Goal: Information Seeking & Learning: Learn about a topic

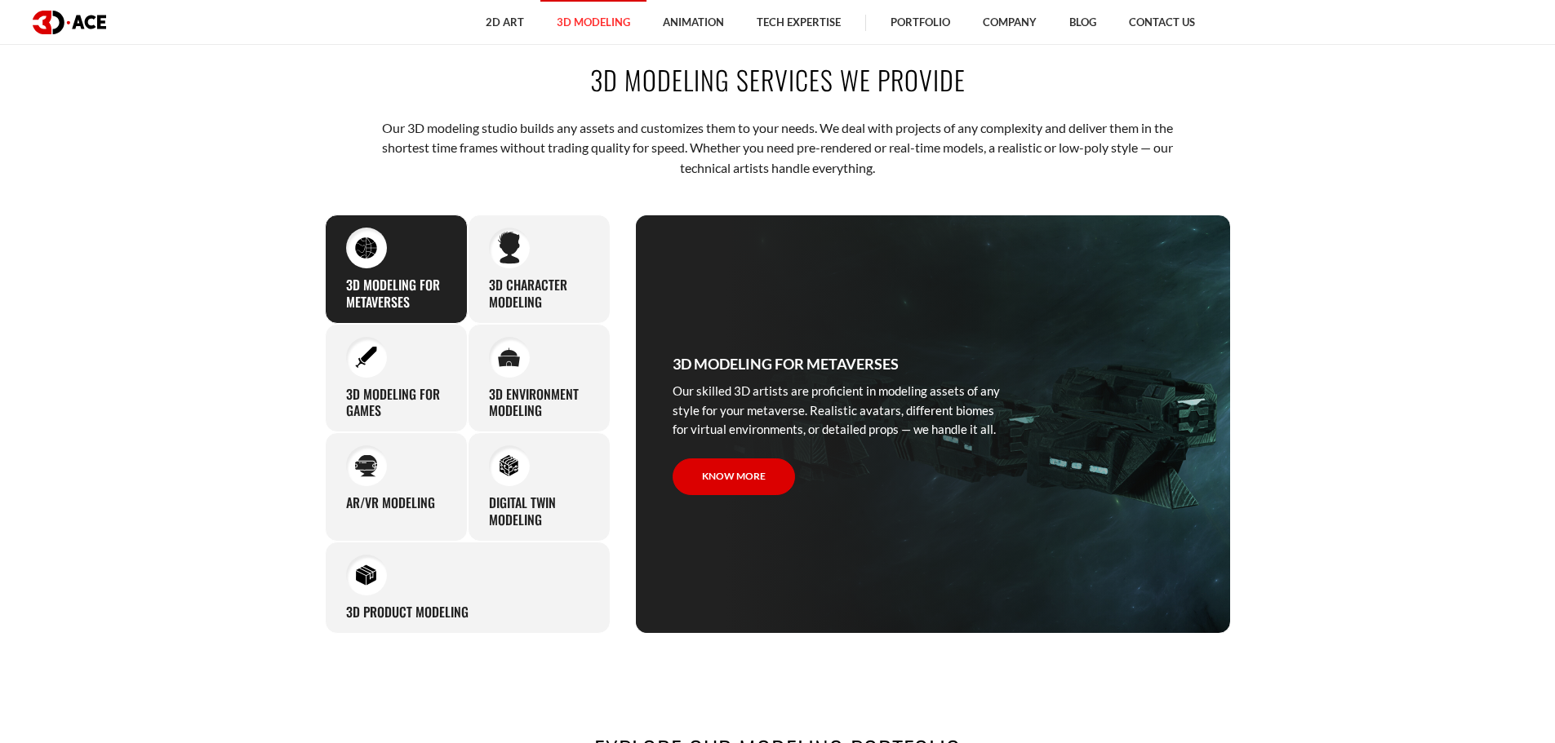
scroll to position [816, 0]
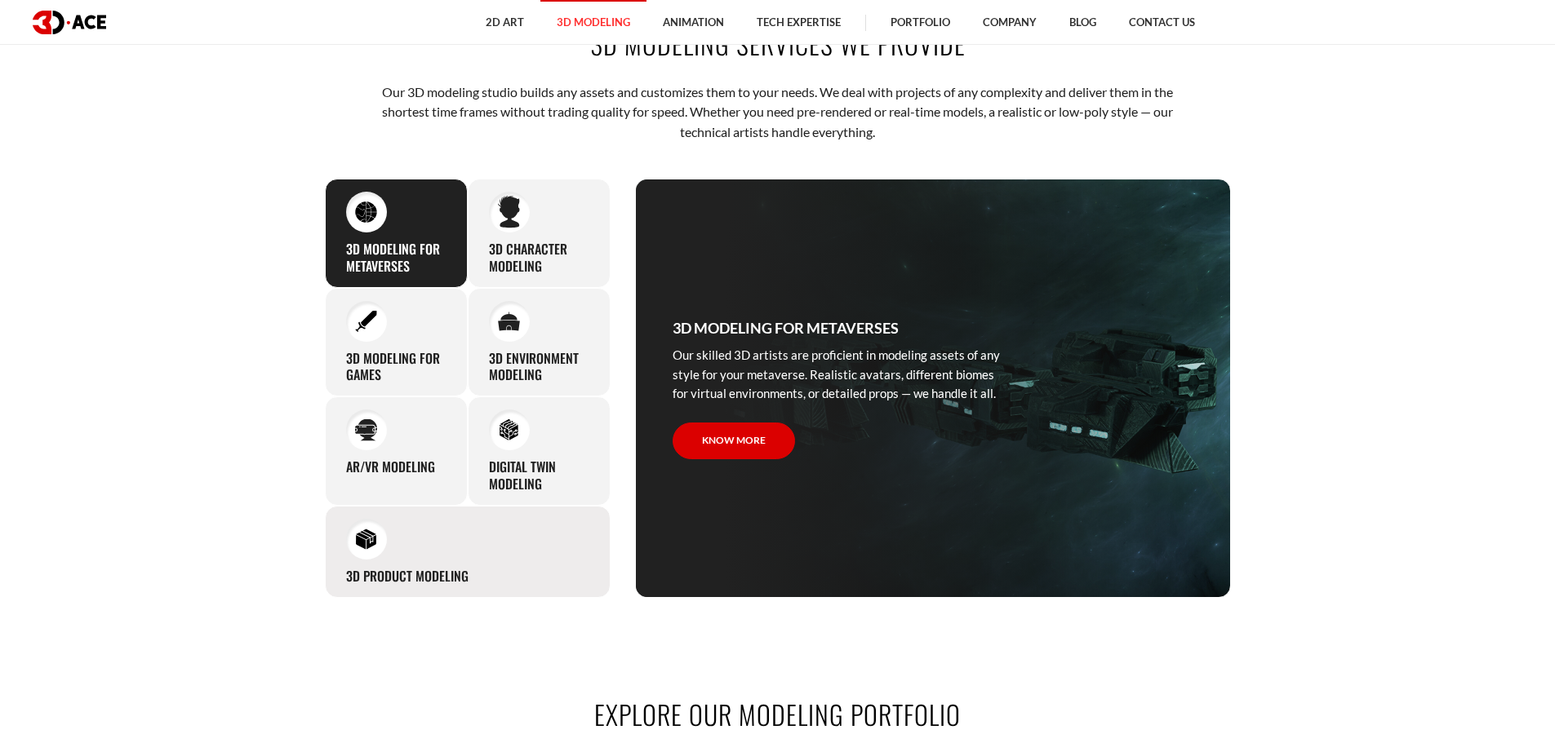
drag, startPoint x: 453, startPoint y: 555, endPoint x: 451, endPoint y: 537, distance: 18.0
click at [453, 555] on div "3D Product Modeling Experienced professionals at 3D-Ace are capable of modeling…" at bounding box center [468, 552] width 286 height 92
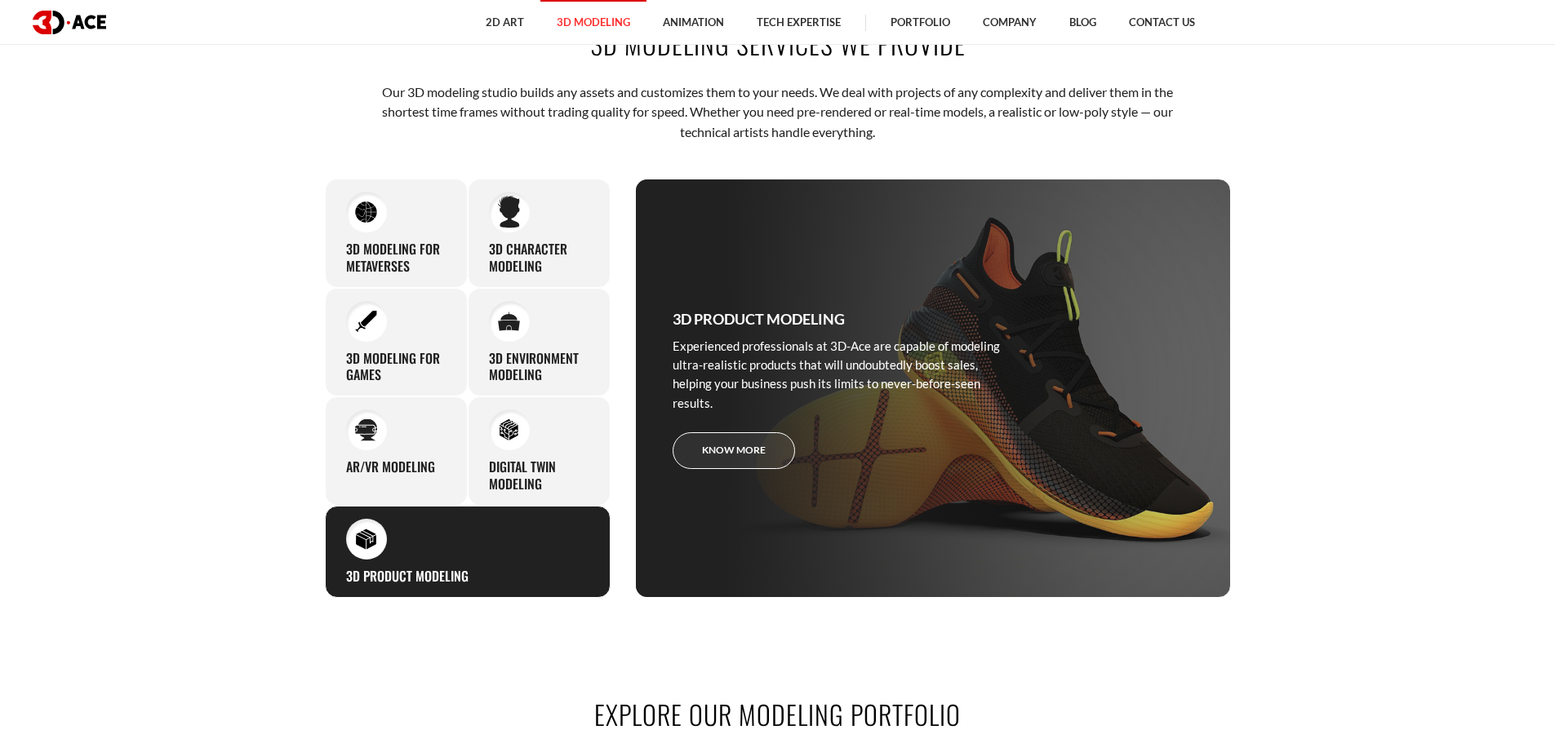
click at [750, 455] on link "Know more" at bounding box center [733, 450] width 122 height 37
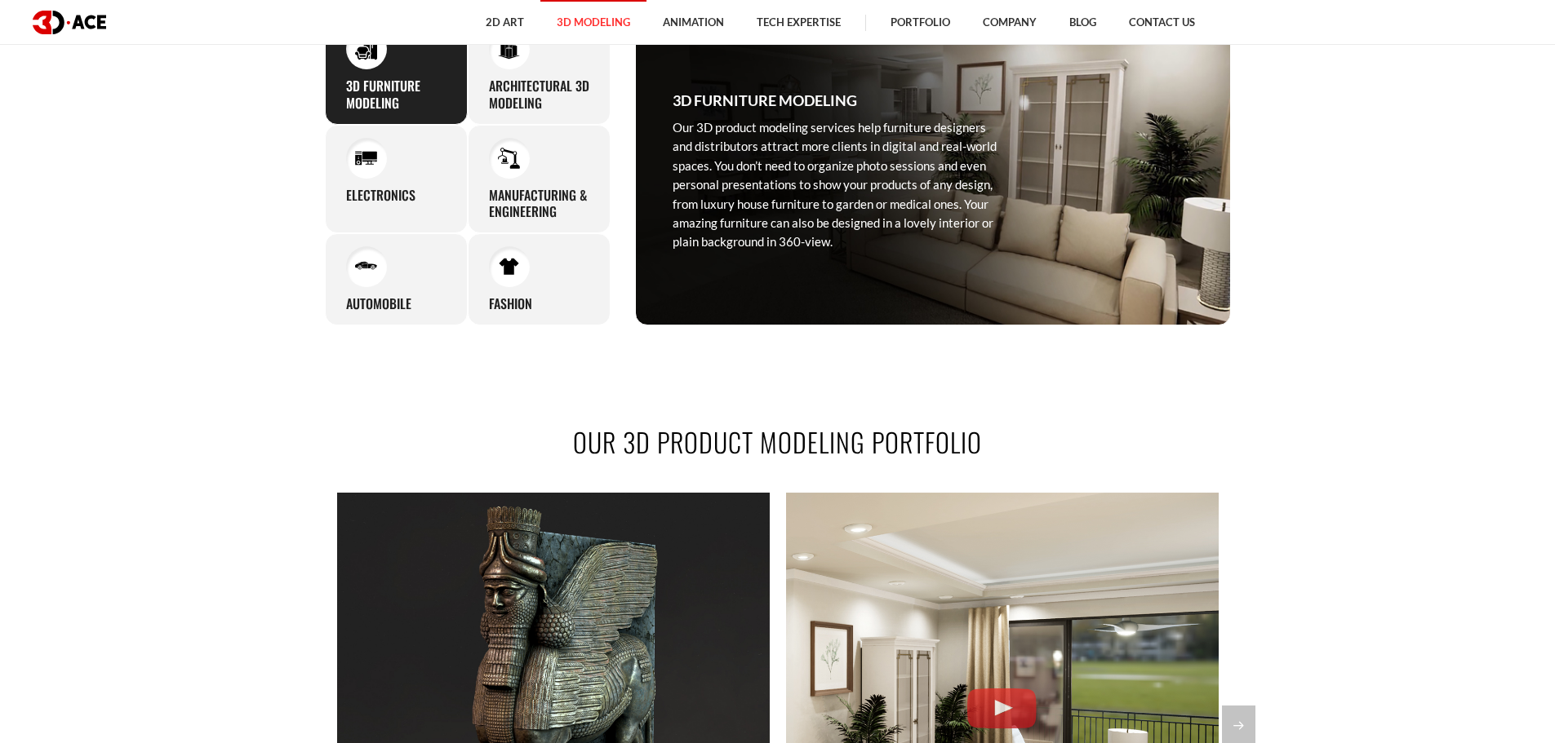
scroll to position [1387, 0]
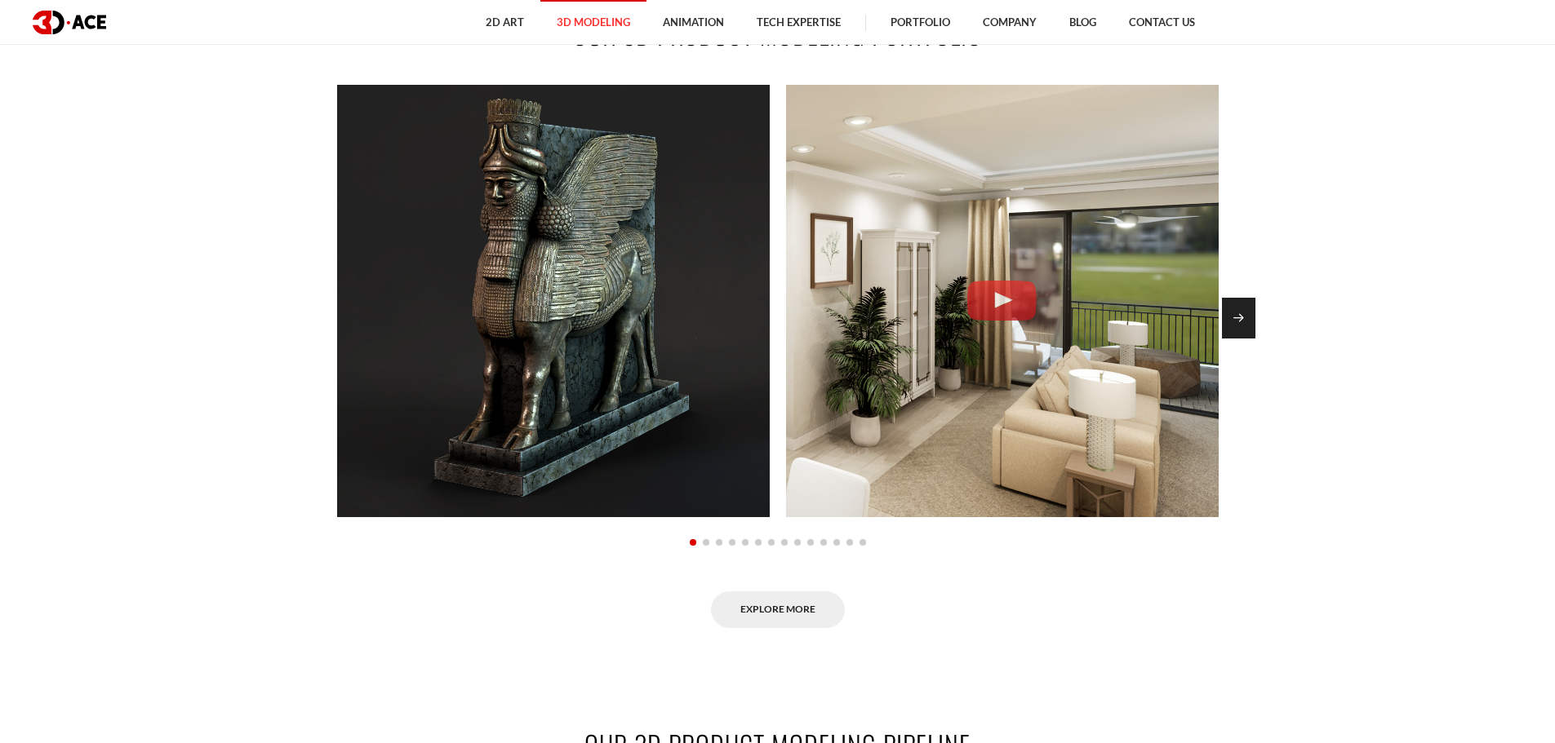
click at [1231, 309] on div "Next slide" at bounding box center [1238, 318] width 33 height 41
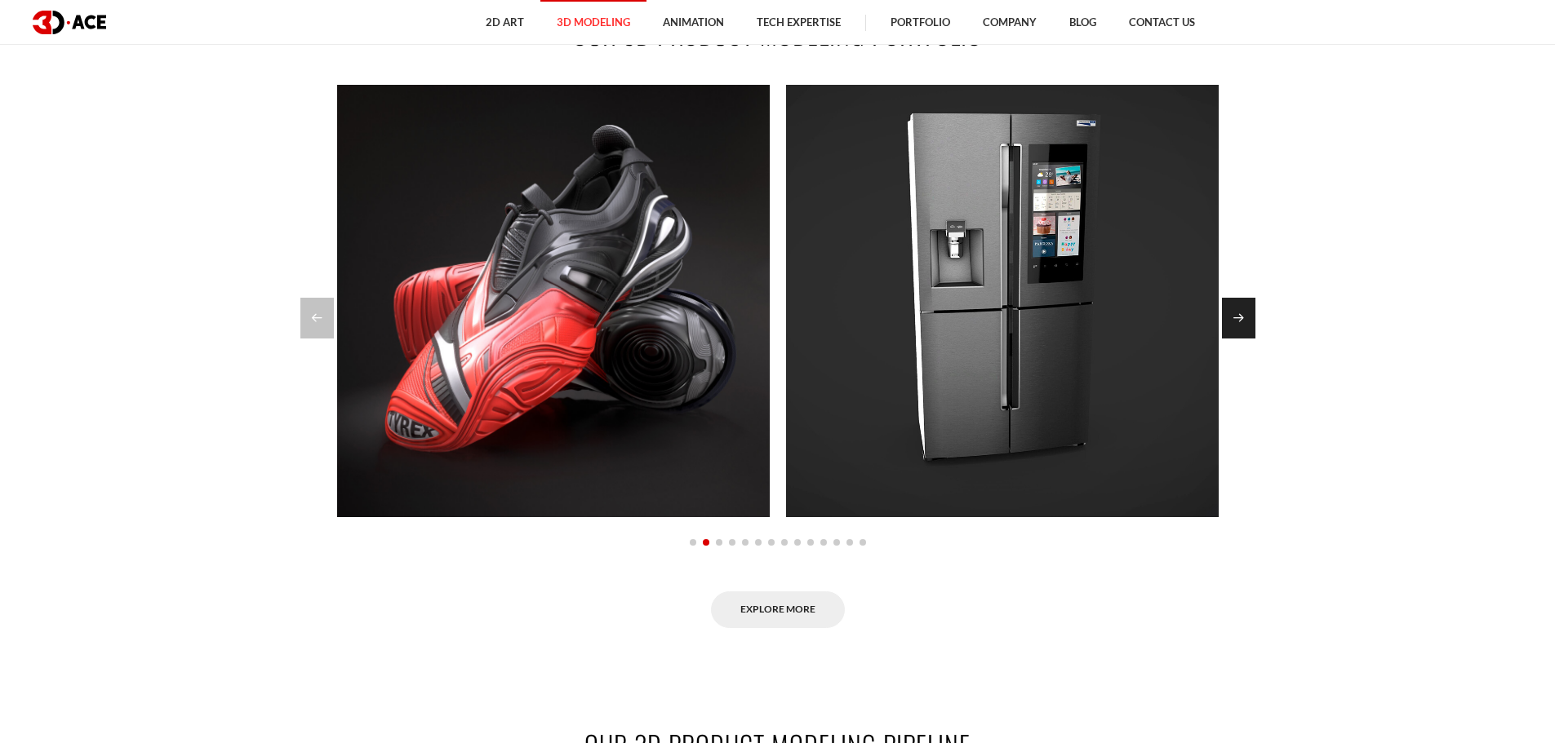
click at [1232, 309] on div "Next slide" at bounding box center [1238, 318] width 33 height 41
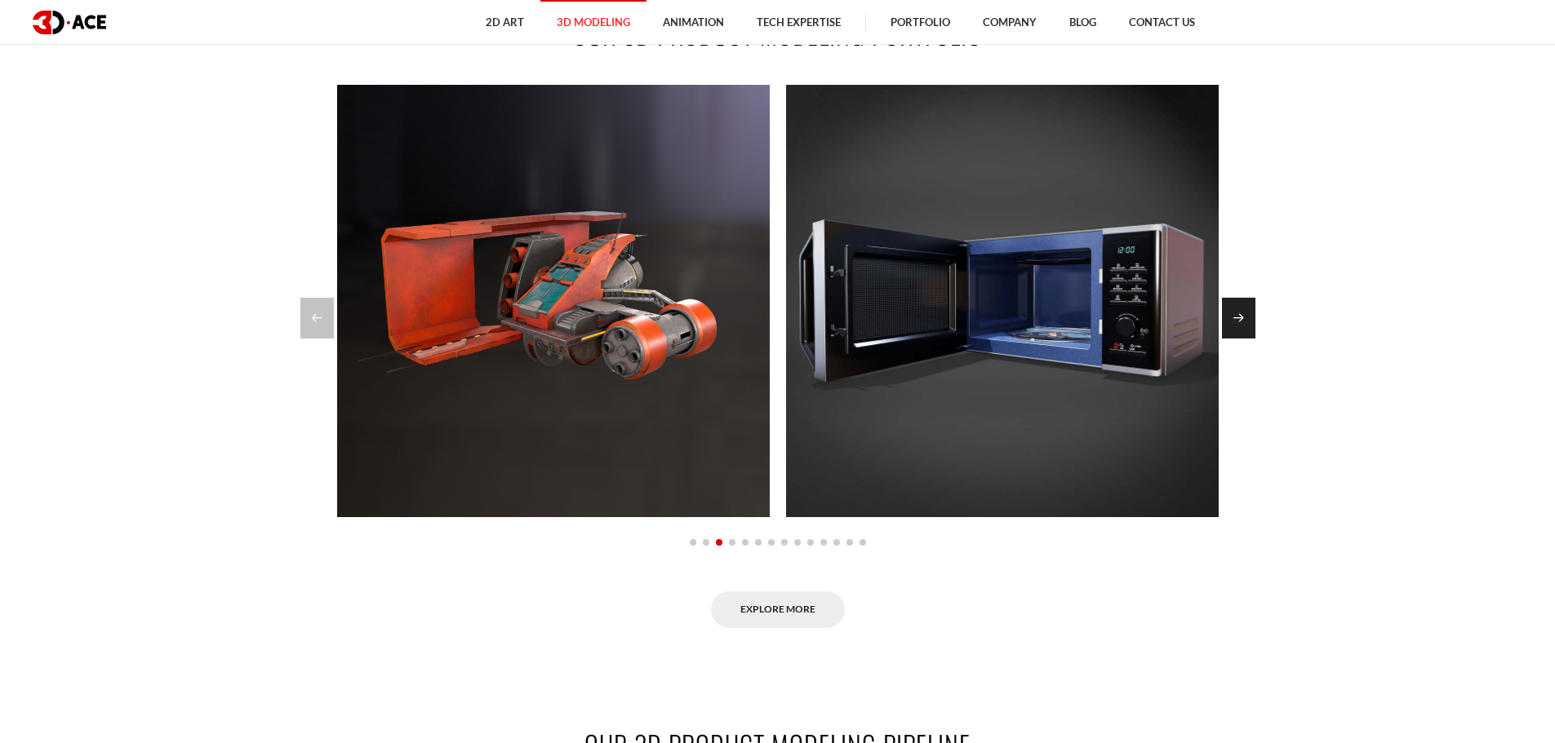
click at [1230, 311] on div "Next slide" at bounding box center [1238, 318] width 33 height 41
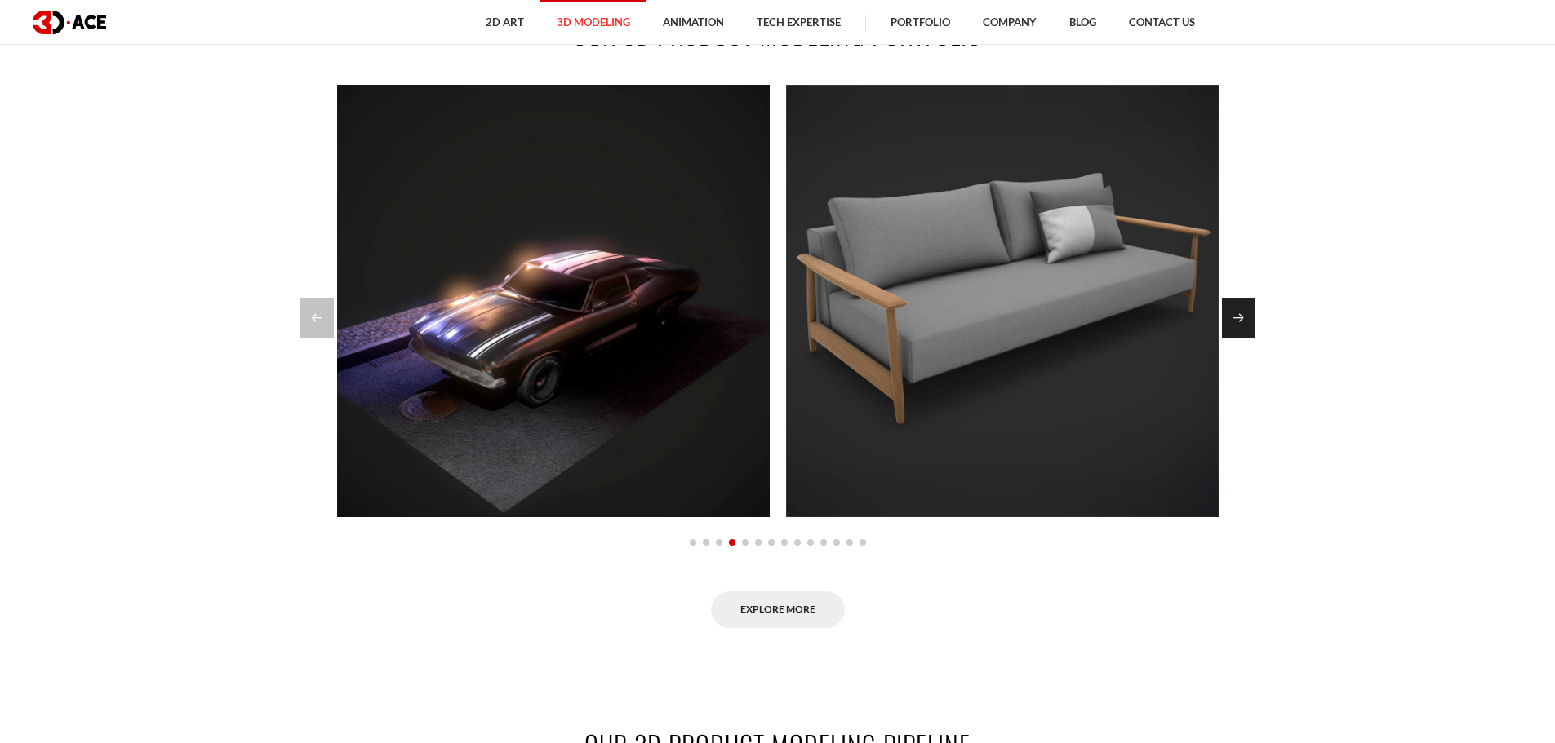
click at [1244, 317] on div "Next slide" at bounding box center [1238, 318] width 33 height 41
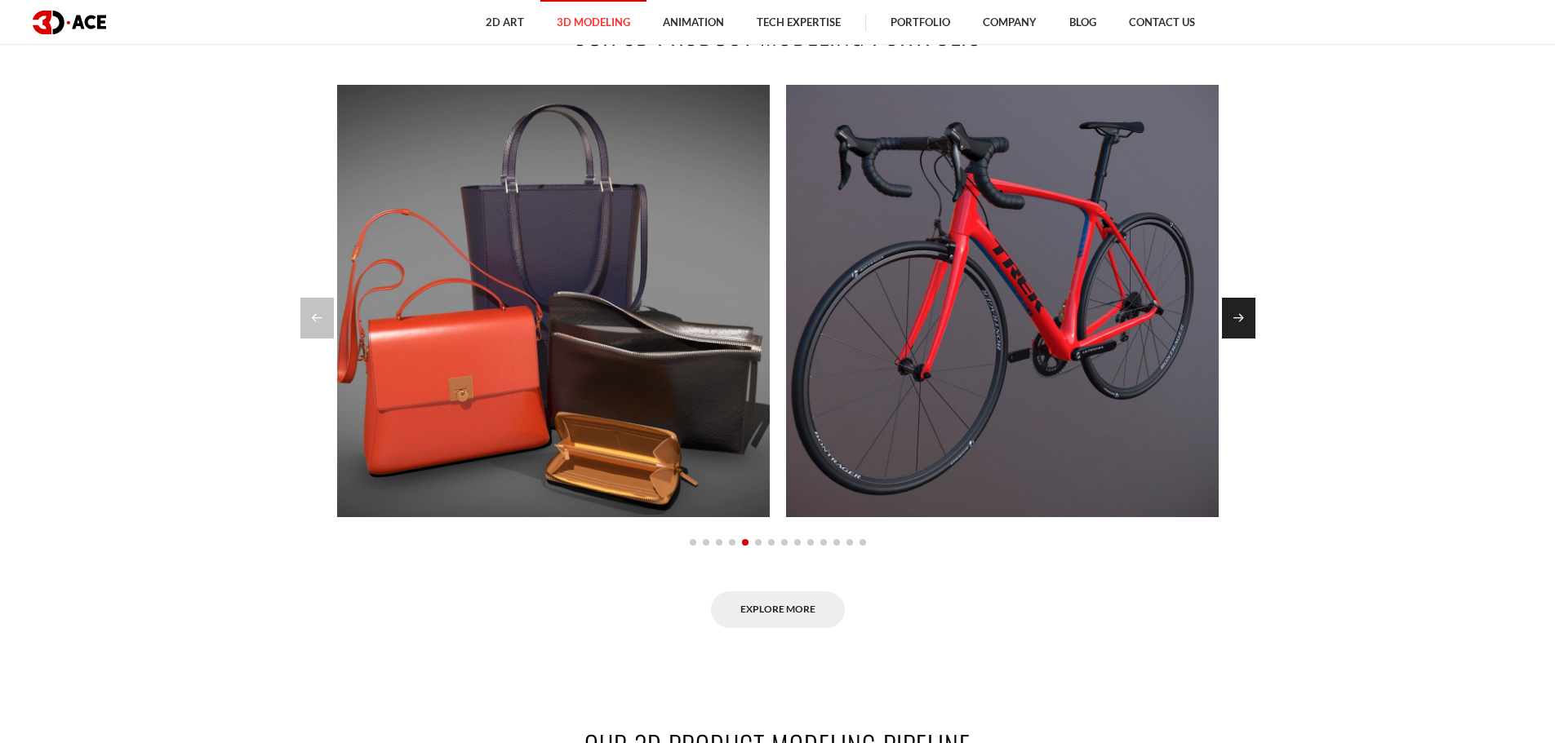
click at [1247, 316] on div "Next slide" at bounding box center [1238, 318] width 33 height 41
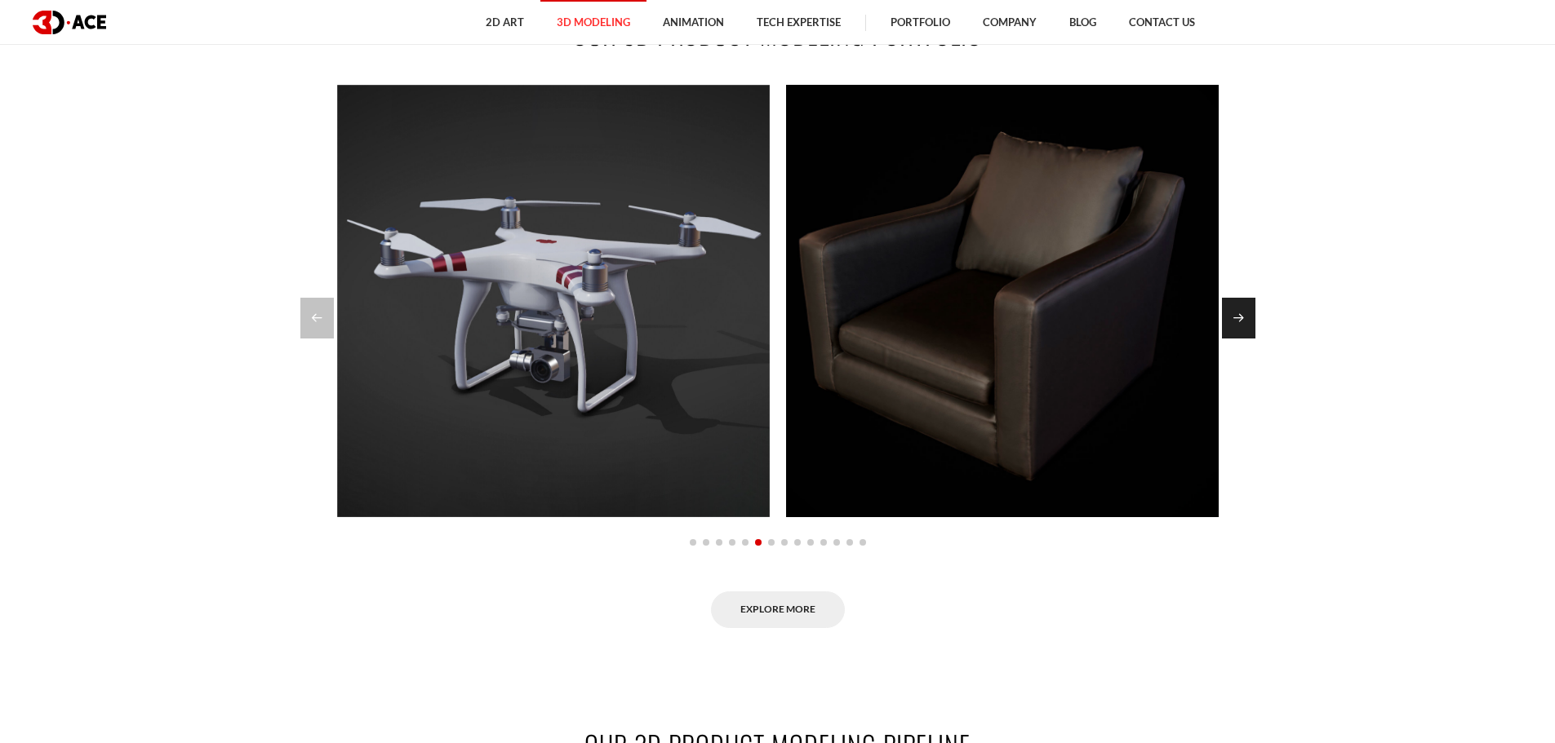
click at [1238, 316] on div "Next slide" at bounding box center [1238, 318] width 33 height 41
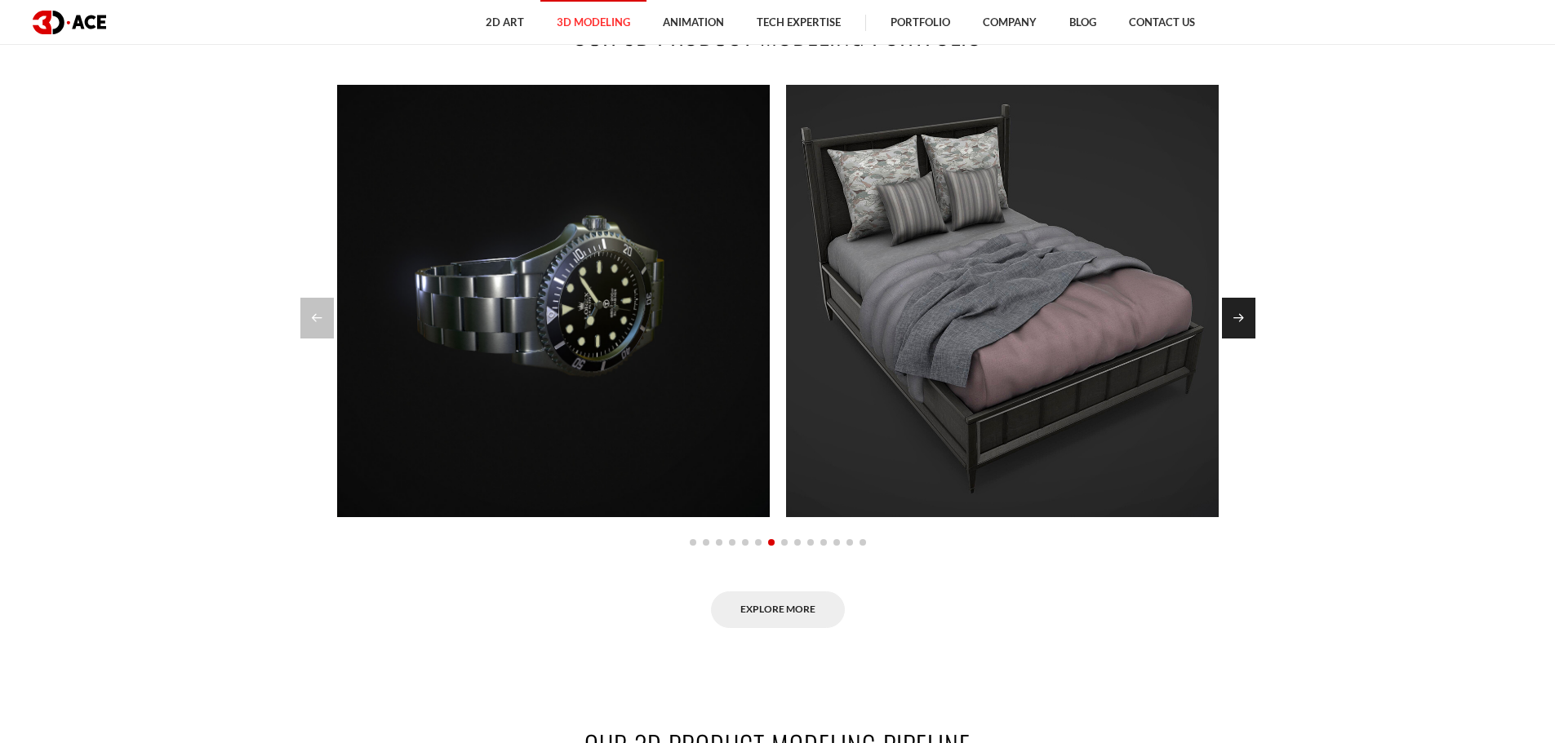
click at [1231, 324] on div "Next slide" at bounding box center [1238, 318] width 33 height 41
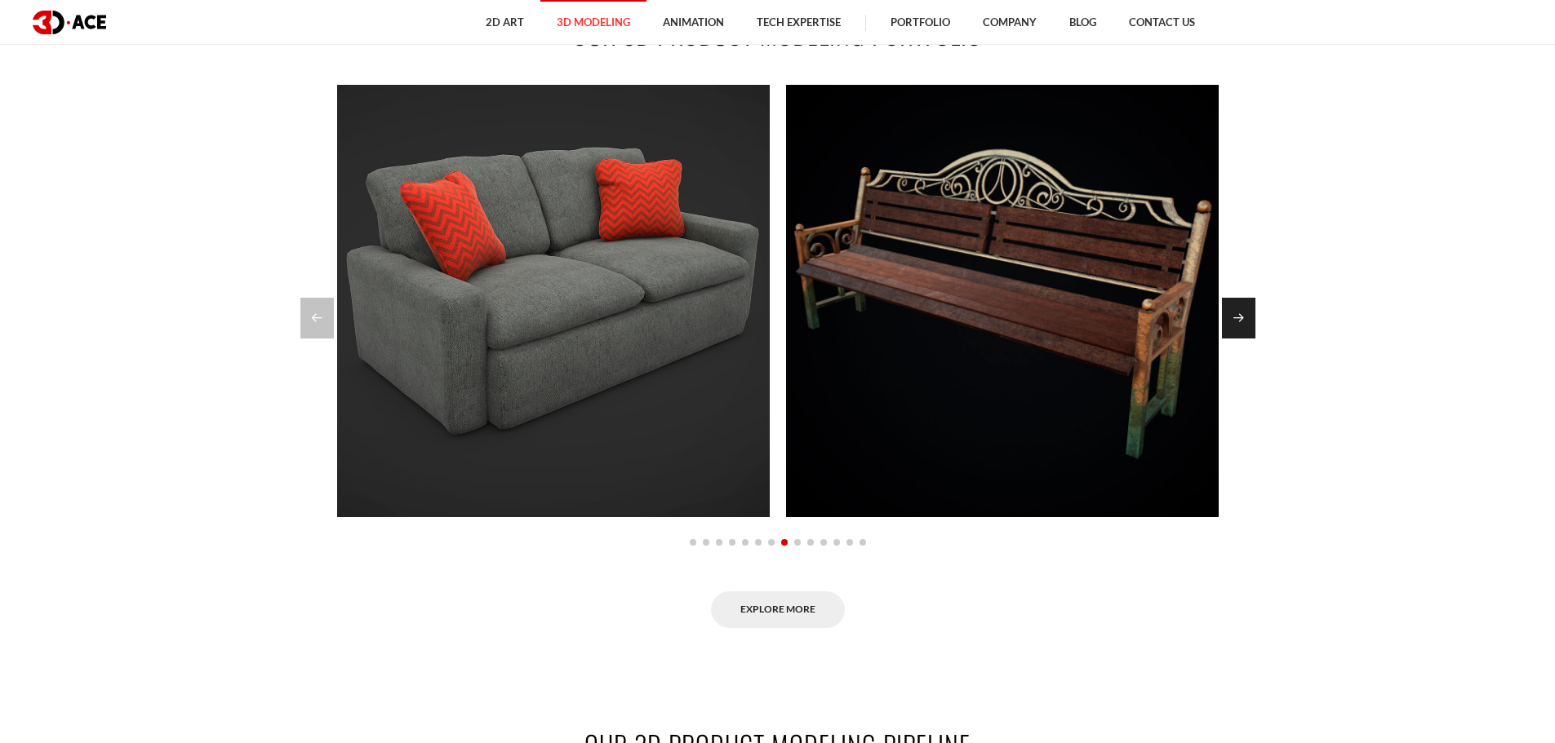
click at [1237, 330] on div "Next slide" at bounding box center [1238, 318] width 33 height 41
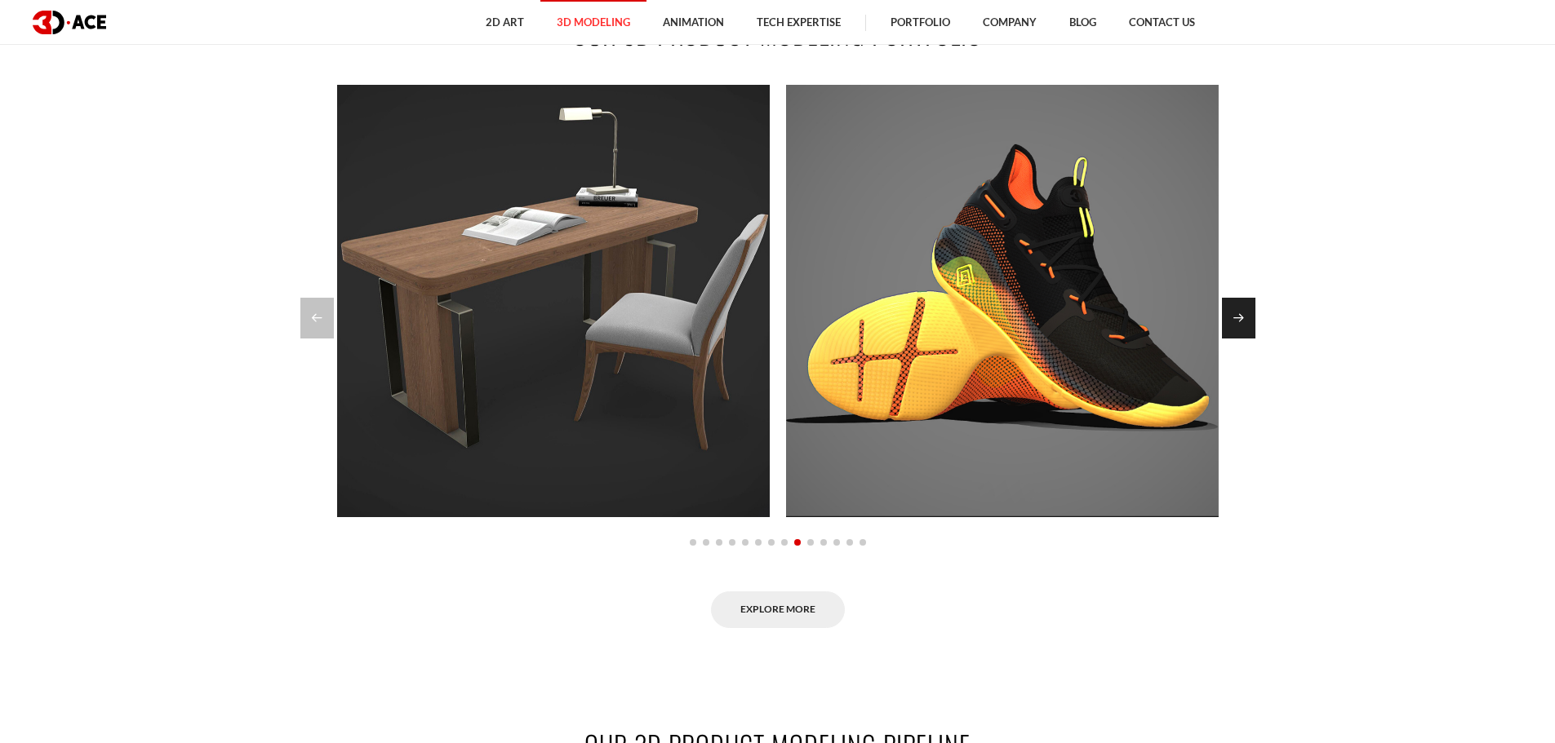
click at [1228, 323] on div "Next slide" at bounding box center [1238, 318] width 33 height 41
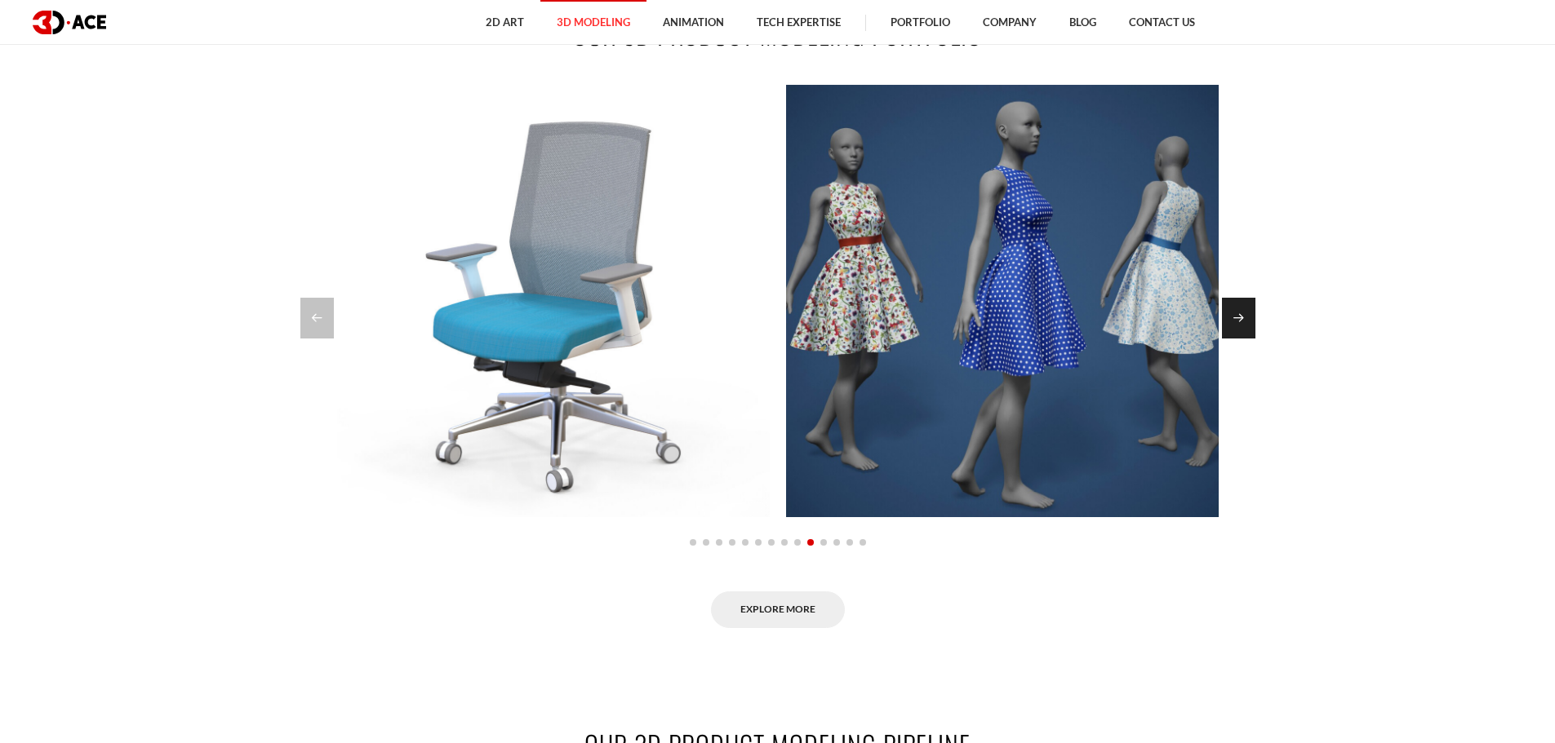
click at [1228, 323] on div "Next slide" at bounding box center [1238, 318] width 33 height 41
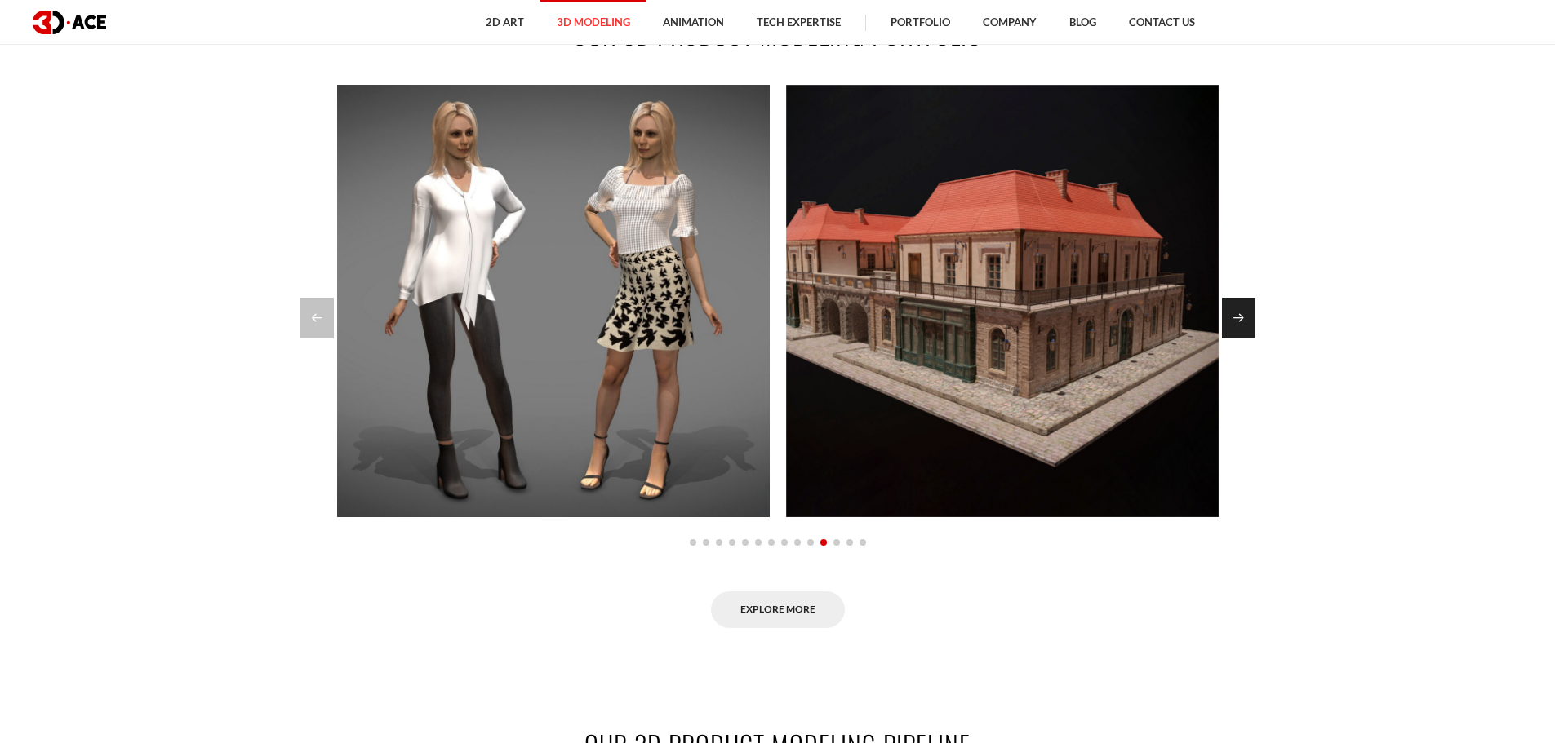
click at [1228, 323] on div "Next slide" at bounding box center [1238, 318] width 33 height 41
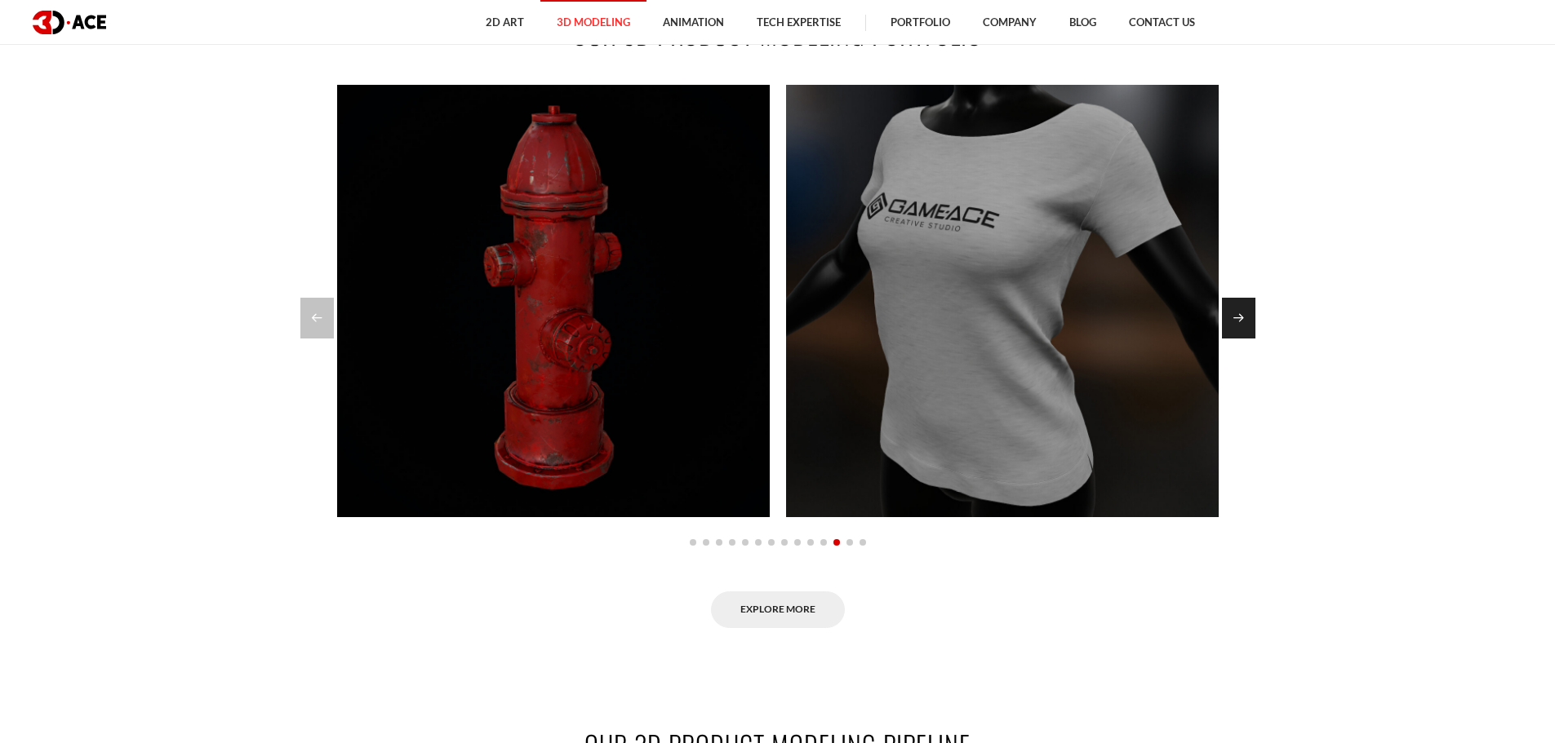
click at [1228, 323] on div "Next slide" at bounding box center [1238, 318] width 33 height 41
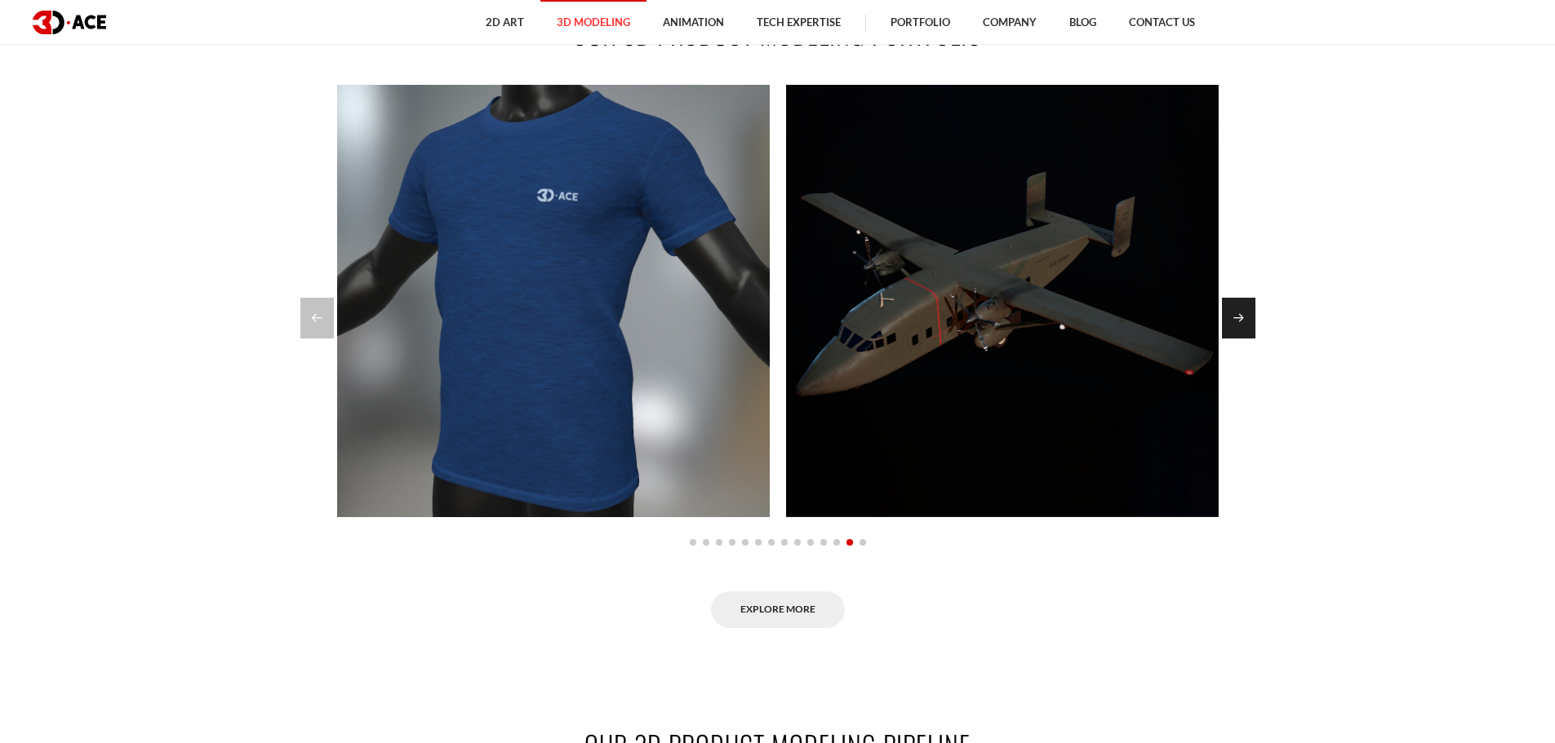
click at [1228, 323] on div "Next slide" at bounding box center [1238, 318] width 33 height 41
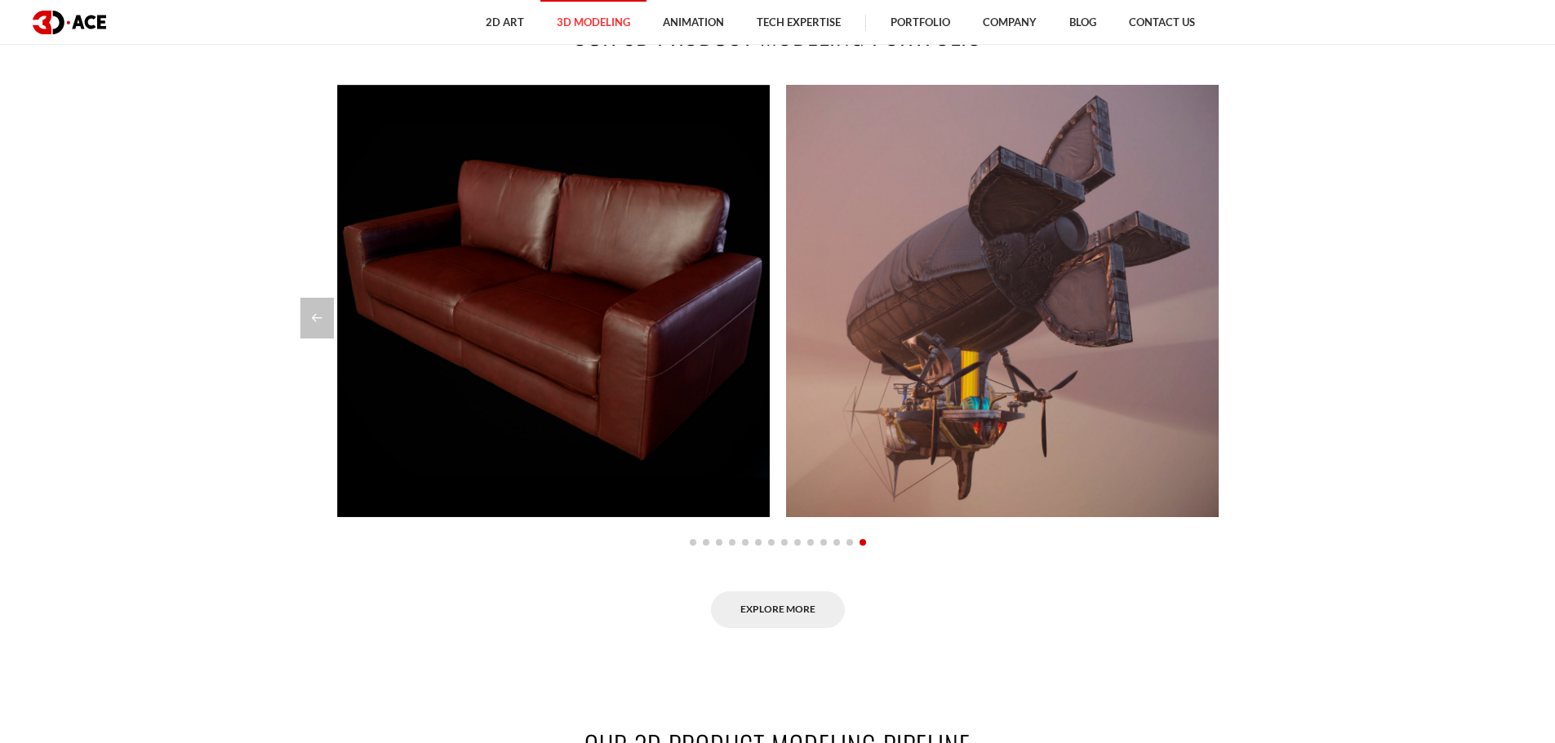
click at [1228, 323] on div at bounding box center [777, 318] width 955 height 41
click at [780, 589] on div "Lamassu lion statue Real-time Interior Visualization Sneaker Balenciaga Tyrex K…" at bounding box center [778, 356] width 906 height 543
click at [782, 598] on link "Explore More" at bounding box center [778, 610] width 134 height 37
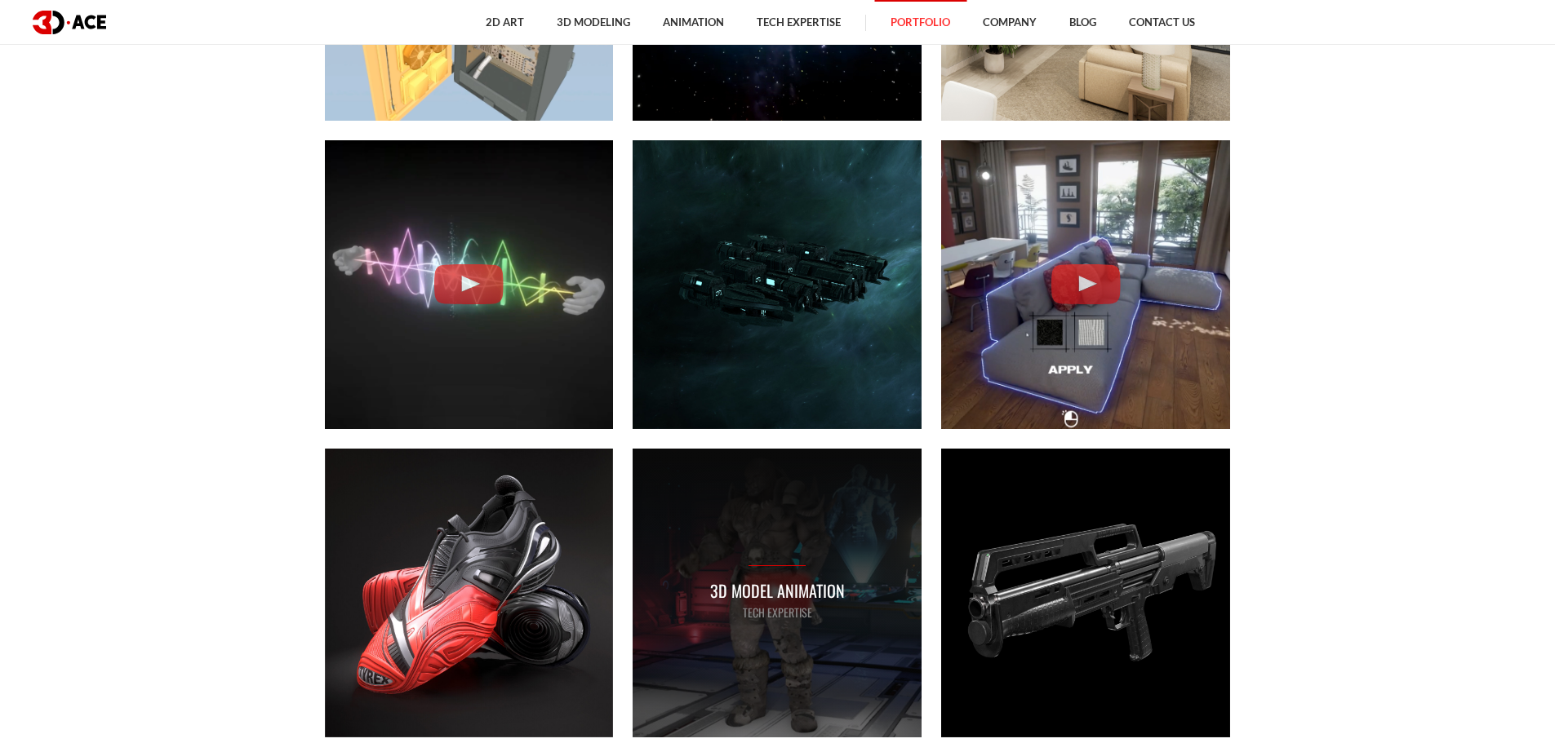
scroll to position [4570, 0]
